Goal: Task Accomplishment & Management: Manage account settings

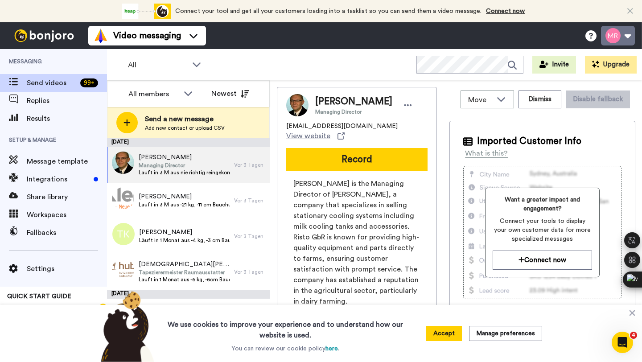
click at [628, 37] on button at bounding box center [618, 36] width 34 height 20
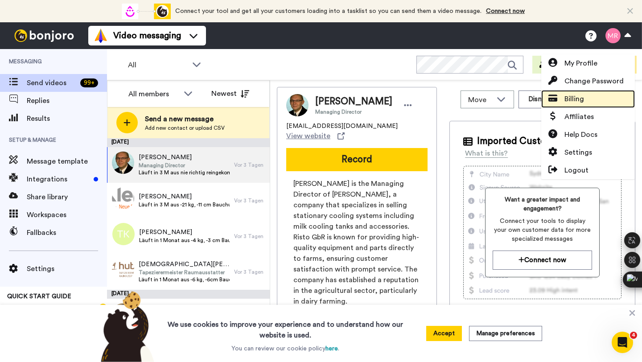
click at [587, 101] on link "Billing" at bounding box center [588, 99] width 94 height 18
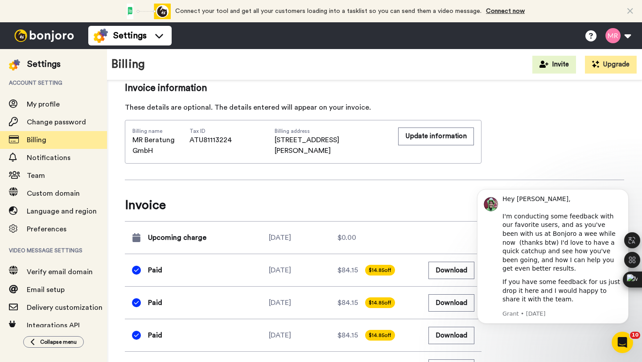
scroll to position [357, 0]
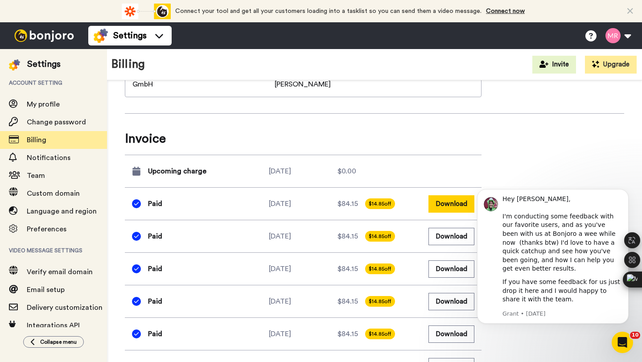
click at [455, 201] on button "Download" at bounding box center [451, 203] width 46 height 17
